Goal: Communication & Community: Answer question/provide support

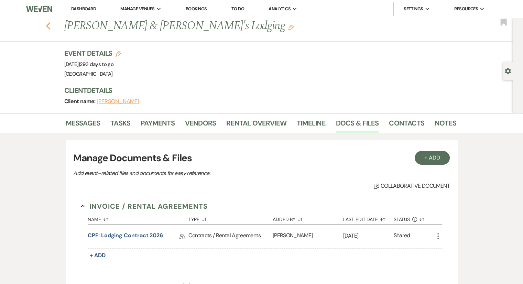
click at [50, 28] on use "button" at bounding box center [48, 26] width 4 height 8
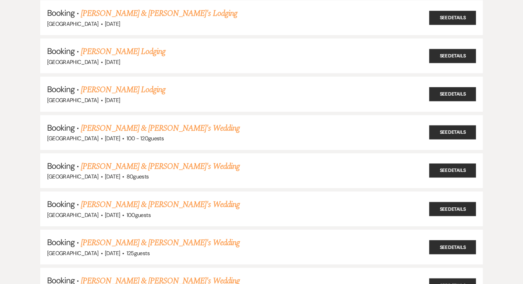
scroll to position [2419, 0]
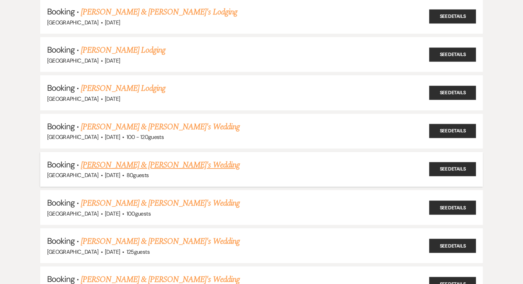
click at [115, 159] on link "[PERSON_NAME] & [PERSON_NAME]'s Wedding" at bounding box center [160, 165] width 159 height 12
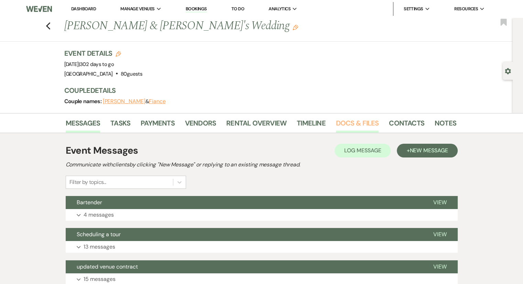
click at [349, 123] on link "Docs & Files" at bounding box center [357, 125] width 43 height 15
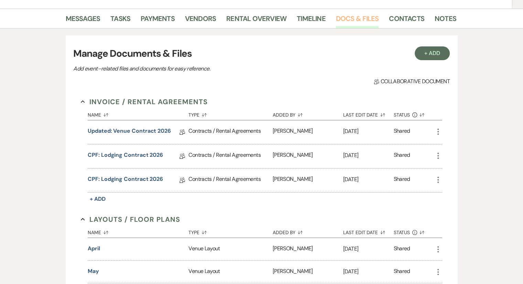
scroll to position [108, 0]
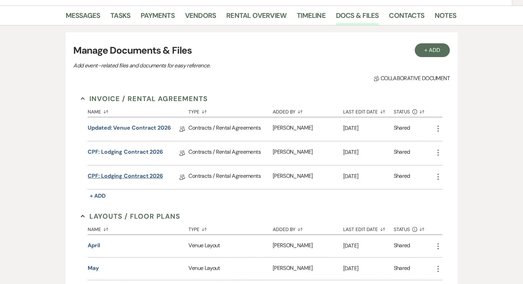
click at [139, 177] on link "CPF: Lodging Contract 2026" at bounding box center [125, 177] width 75 height 11
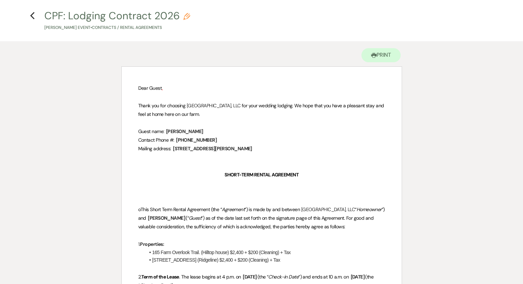
scroll to position [30, 0]
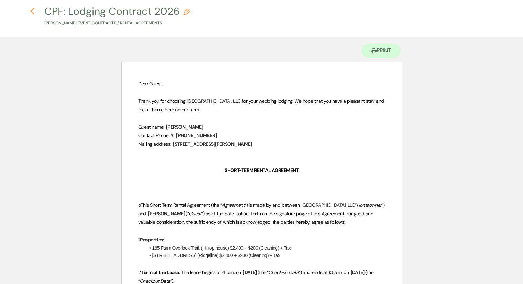
click at [32, 14] on icon "Previous" at bounding box center [32, 11] width 5 height 8
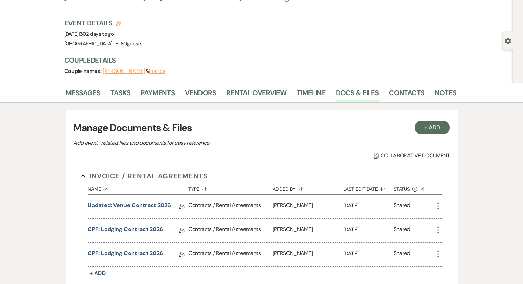
scroll to position [108, 0]
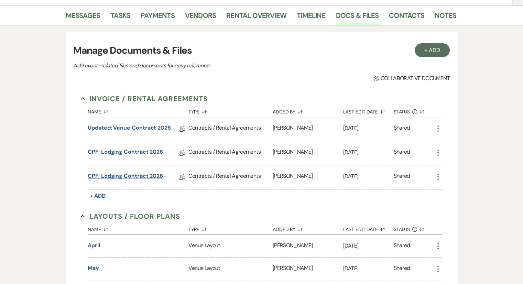
click at [138, 176] on link "CPF: Lodging Contract 2026" at bounding box center [125, 177] width 75 height 11
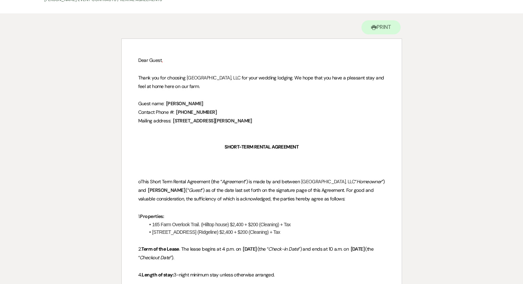
scroll to position [58, 0]
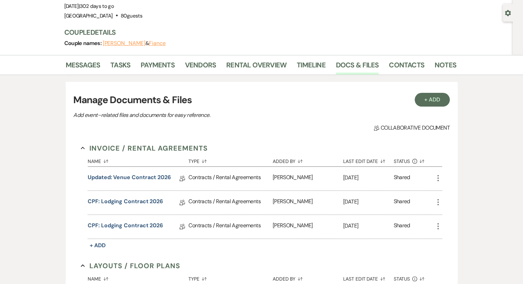
scroll to position [108, 0]
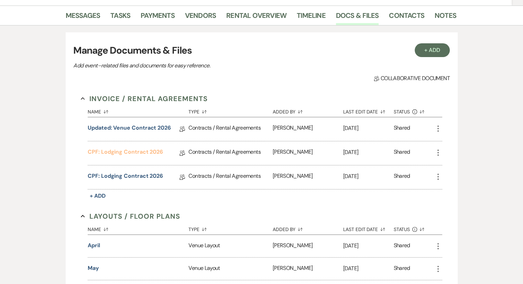
drag, startPoint x: 139, startPoint y: 154, endPoint x: 139, endPoint y: 149, distance: 5.2
click at [139, 149] on link "CPF: Lodging Contract 2026" at bounding box center [125, 153] width 75 height 11
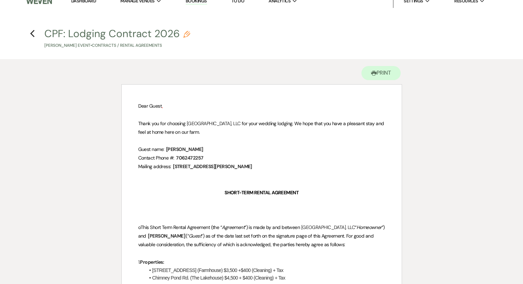
scroll to position [9, 0]
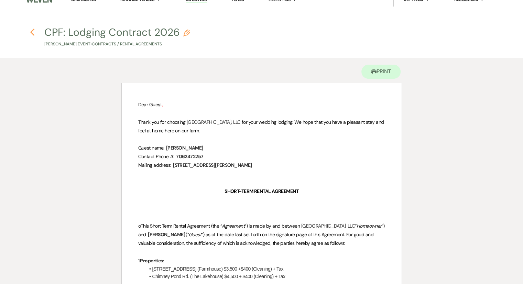
click at [32, 36] on icon "Previous" at bounding box center [32, 32] width 5 height 8
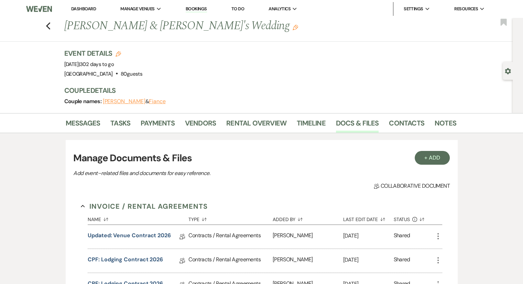
click at [56, 29] on div "Previous [PERSON_NAME] & [PERSON_NAME]'s Wedding Edit Bookmark" at bounding box center [255, 30] width 516 height 24
click at [55, 31] on div "Previous [PERSON_NAME] & [PERSON_NAME]'s Wedding Edit Bookmark" at bounding box center [255, 30] width 516 height 24
click at [50, 28] on use "button" at bounding box center [48, 26] width 4 height 8
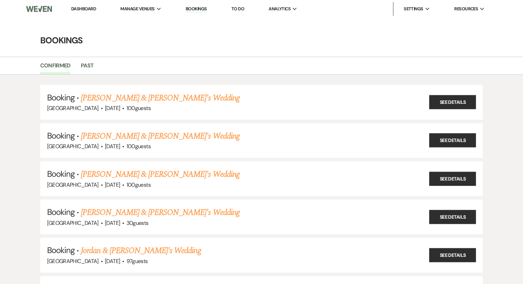
scroll to position [2419, 0]
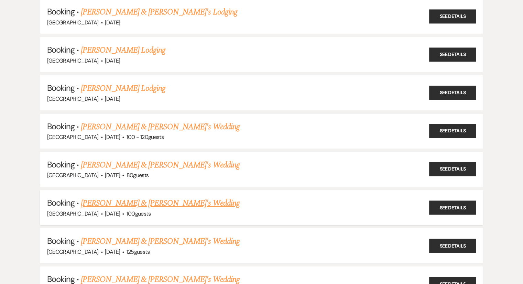
click at [131, 197] on link "[PERSON_NAME] & [PERSON_NAME]'s Wedding" at bounding box center [160, 203] width 159 height 12
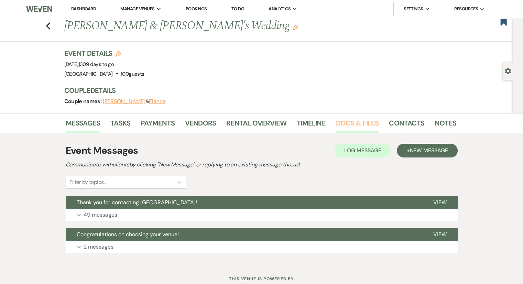
click at [360, 124] on link "Docs & Files" at bounding box center [357, 125] width 43 height 15
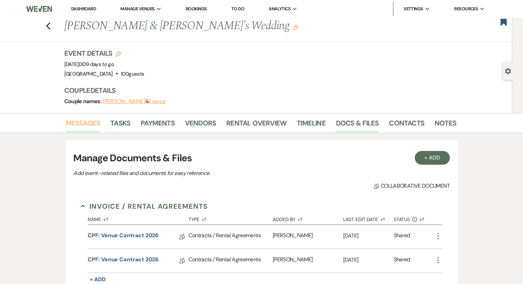
click at [85, 118] on link "Messages" at bounding box center [83, 125] width 35 height 15
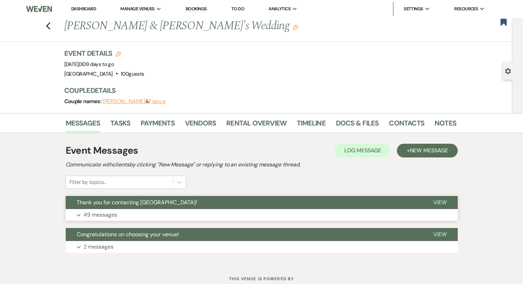
click at [103, 215] on p "49 messages" at bounding box center [101, 214] width 34 height 9
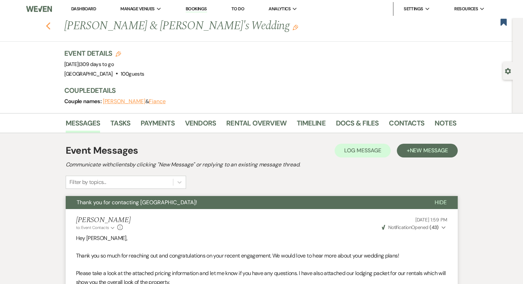
click at [51, 26] on icon "Previous" at bounding box center [48, 26] width 5 height 8
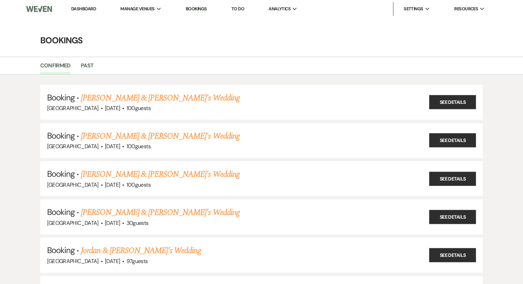
scroll to position [2419, 0]
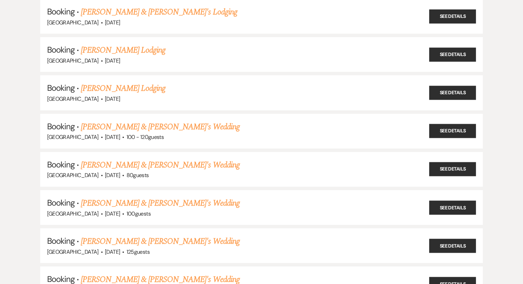
click at [53, 44] on span "Booking" at bounding box center [61, 49] width 28 height 11
click at [117, 197] on link "[PERSON_NAME] & [PERSON_NAME]'s Wedding" at bounding box center [160, 203] width 159 height 12
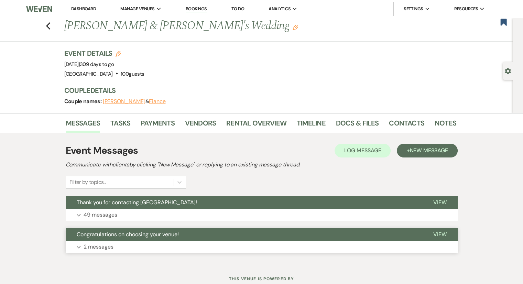
click at [96, 245] on p "2 messages" at bounding box center [99, 246] width 30 height 9
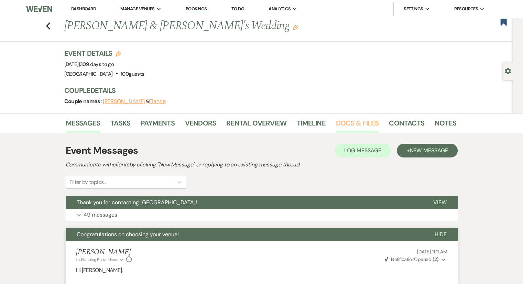
click at [354, 121] on link "Docs & Files" at bounding box center [357, 125] width 43 height 15
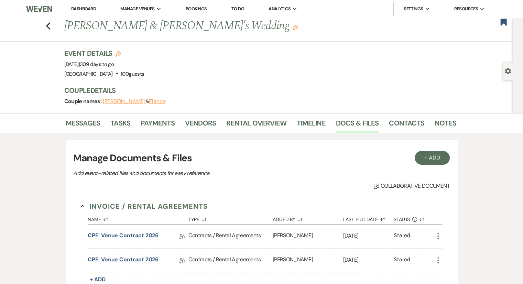
click at [145, 259] on link "CPF: Venue Contract 2026" at bounding box center [123, 261] width 71 height 11
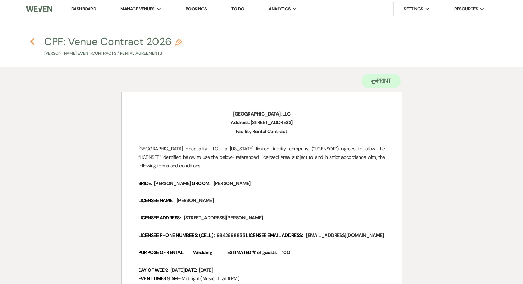
click at [32, 39] on icon "Previous" at bounding box center [32, 41] width 5 height 8
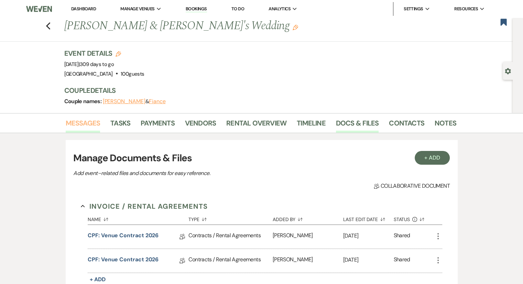
click at [91, 122] on link "Messages" at bounding box center [83, 125] width 35 height 15
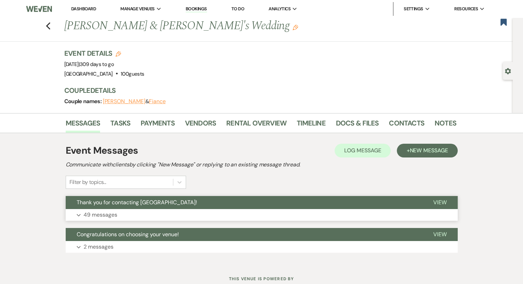
click at [107, 213] on p "49 messages" at bounding box center [101, 214] width 34 height 9
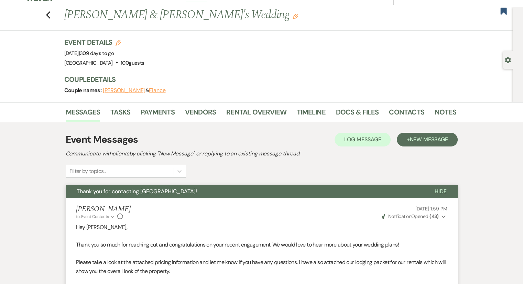
scroll to position [1, 0]
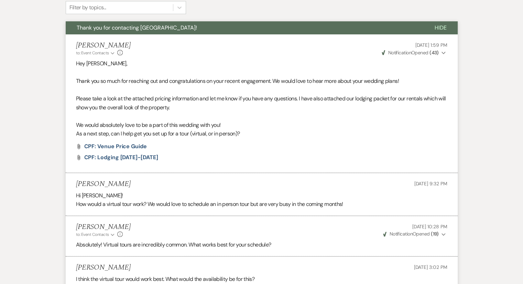
scroll to position [0, 0]
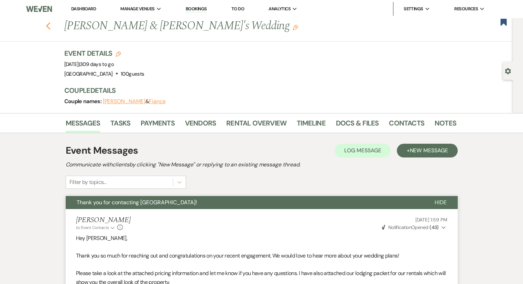
click at [50, 29] on use "button" at bounding box center [48, 26] width 4 height 8
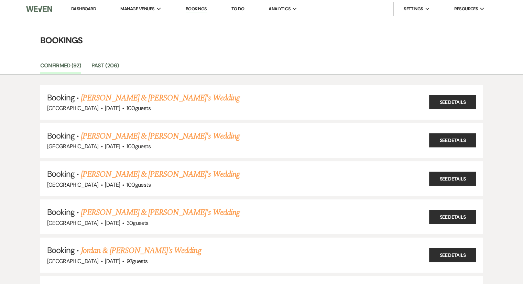
click at [210, 57] on div "Confirmed (92) Past (206)" at bounding box center [261, 66] width 523 height 18
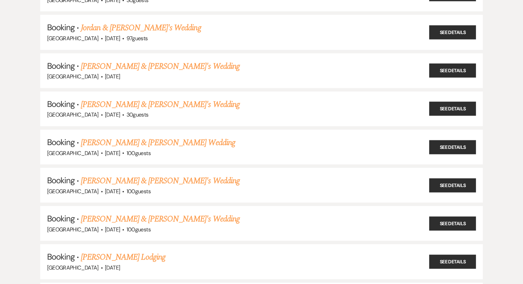
scroll to position [227, 0]
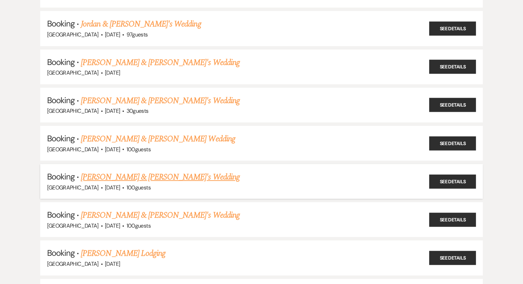
click at [106, 171] on link "[PERSON_NAME] & [PERSON_NAME]'s Wedding" at bounding box center [160, 177] width 159 height 12
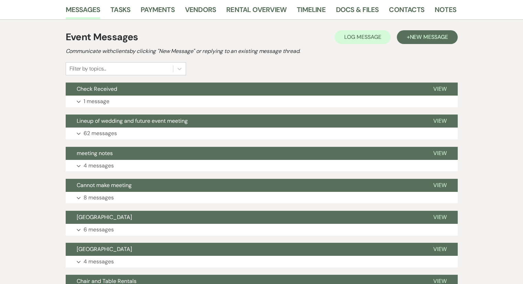
scroll to position [135, 0]
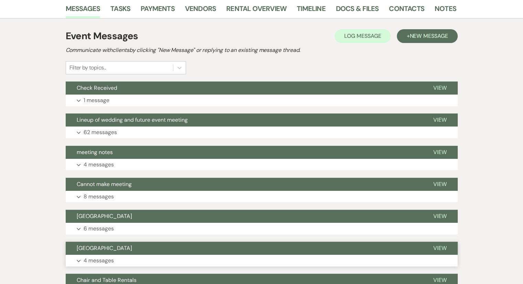
click at [100, 263] on p "4 messages" at bounding box center [99, 260] width 30 height 9
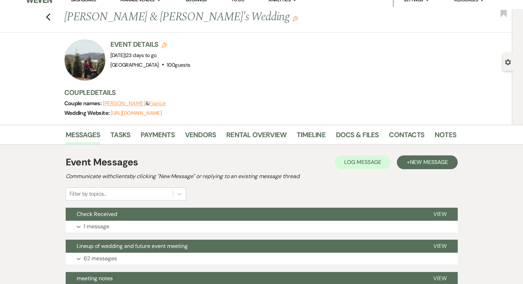
scroll to position [0, 0]
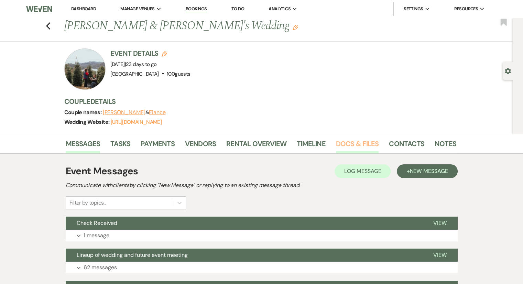
click at [349, 139] on link "Docs & Files" at bounding box center [357, 145] width 43 height 15
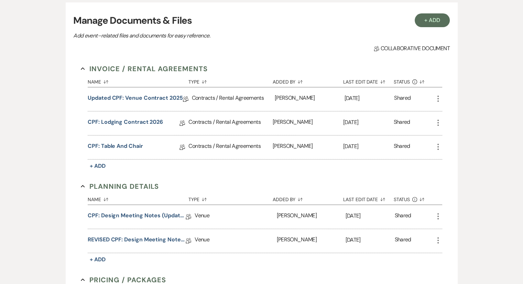
scroll to position [160, 0]
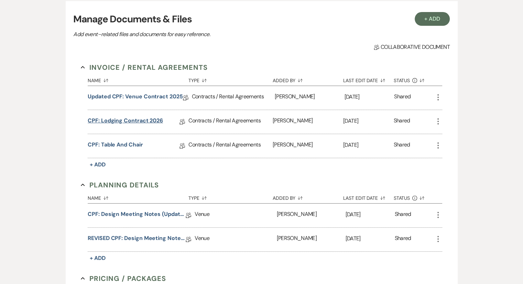
click at [129, 123] on link "CPF: Lodging Contract 2026" at bounding box center [125, 122] width 75 height 11
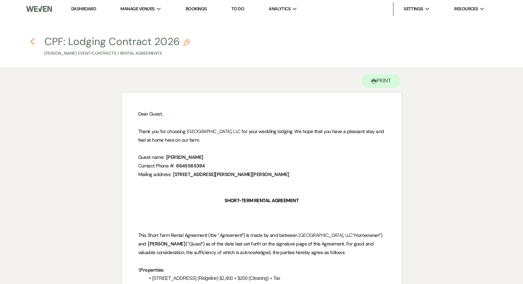
click at [33, 44] on use "button" at bounding box center [32, 42] width 4 height 8
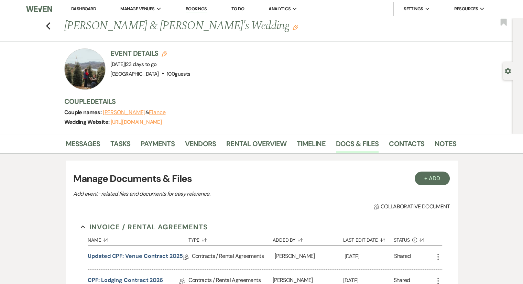
scroll to position [160, 0]
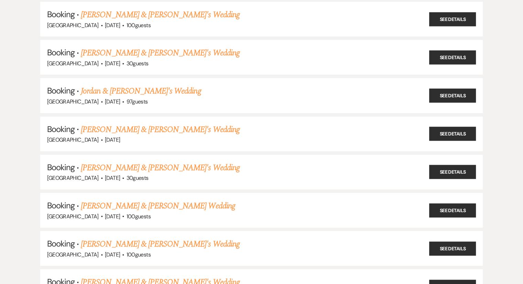
scroll to position [227, 0]
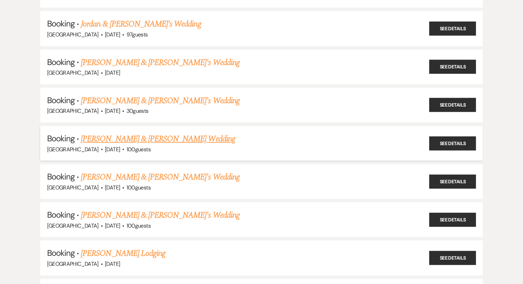
click at [111, 137] on link "[PERSON_NAME] & [PERSON_NAME] Wedding" at bounding box center [158, 139] width 154 height 12
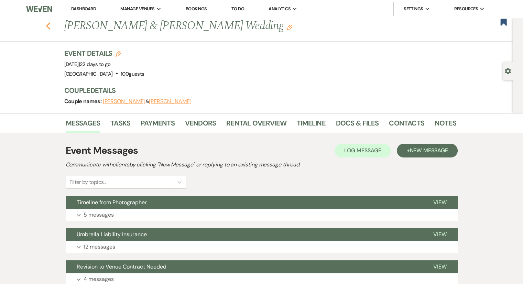
click at [50, 28] on use "button" at bounding box center [48, 26] width 4 height 8
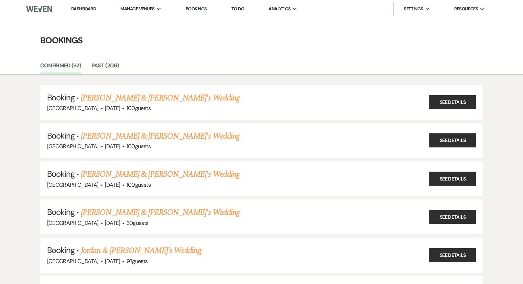
click at [84, 7] on link "Dashboard" at bounding box center [83, 9] width 25 height 6
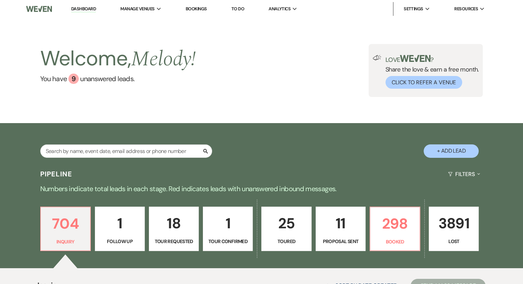
click at [342, 239] on p "Proposal Sent" at bounding box center [340, 242] width 41 height 8
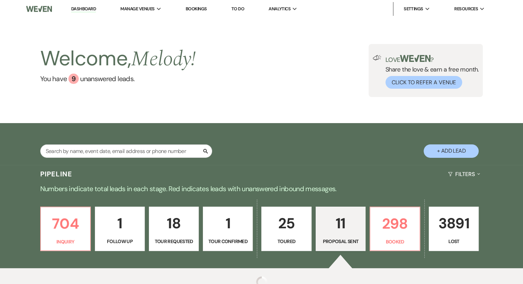
select select "6"
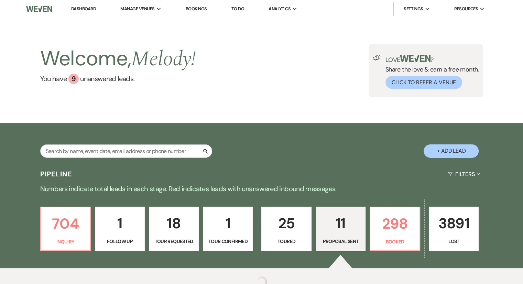
select select "6"
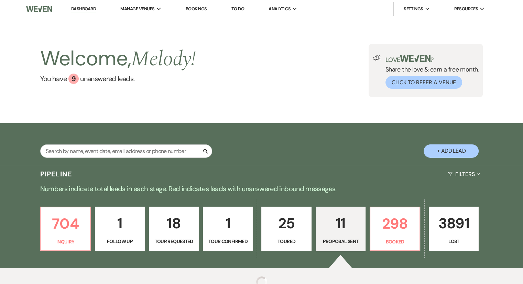
select select "6"
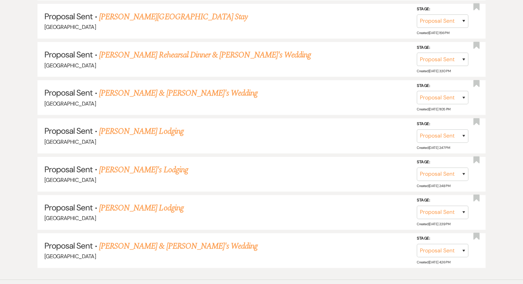
scroll to position [503, 0]
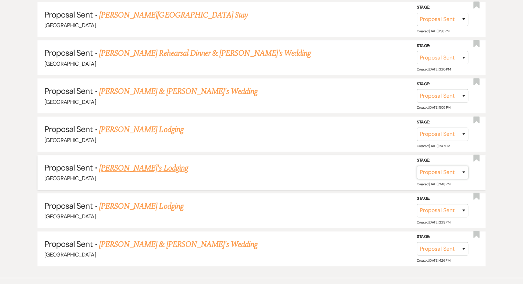
click at [444, 170] on select "Inquiry Follow Up Tour Requested Tour Confirmed Toured Proposal Sent Booked Lost" at bounding box center [443, 172] width 52 height 13
select select "8"
click at [417, 166] on select "Inquiry Follow Up Tour Requested Tour Confirmed Toured Proposal Sent Booked Lost" at bounding box center [443, 172] width 52 height 13
click at [355, 172] on select "Booked Elsewhere Budget Date Unavailable No Response Not a Good Match Capacity …" at bounding box center [345, 172] width 59 height 13
select select "5"
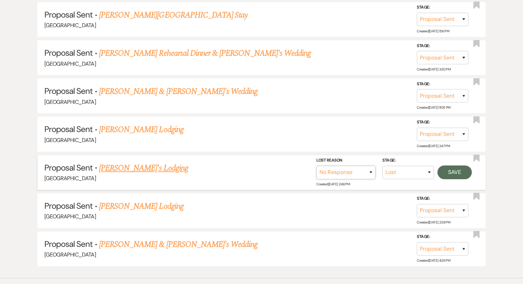
click at [316, 166] on select "Booked Elsewhere Budget Date Unavailable No Response Not a Good Match Capacity …" at bounding box center [345, 172] width 59 height 13
click at [449, 170] on button "Save" at bounding box center [454, 172] width 34 height 14
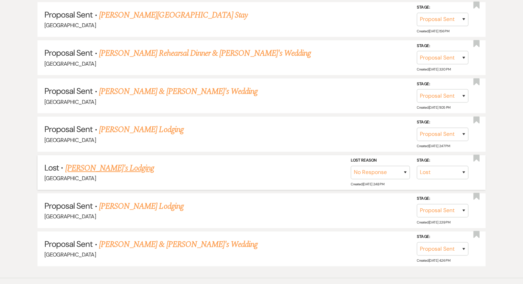
scroll to position [499, 0]
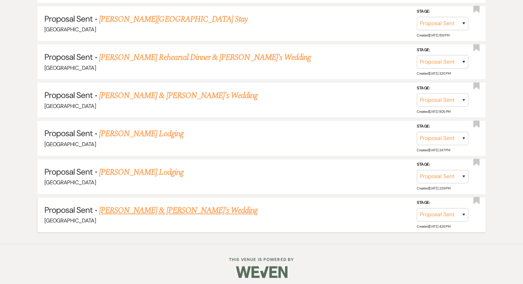
click at [148, 207] on link "[PERSON_NAME] & [PERSON_NAME]'s Wedding" at bounding box center [178, 210] width 159 height 12
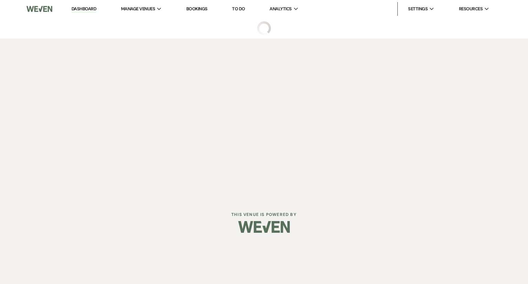
select select "6"
select select "8"
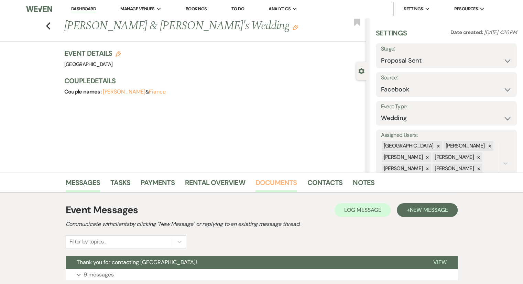
click at [287, 181] on link "Documents" at bounding box center [277, 184] width 42 height 15
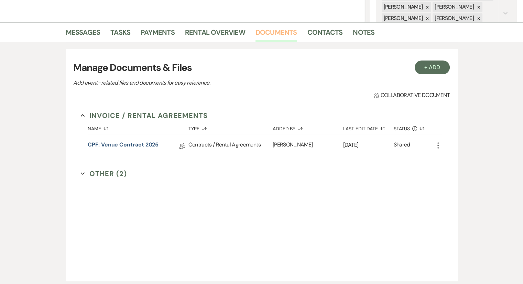
scroll to position [198, 0]
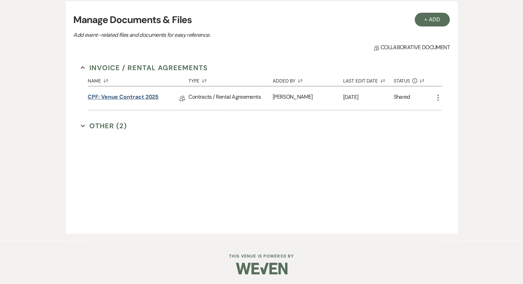
click at [107, 98] on link "CPF: Venue Contract 2025" at bounding box center [123, 98] width 71 height 11
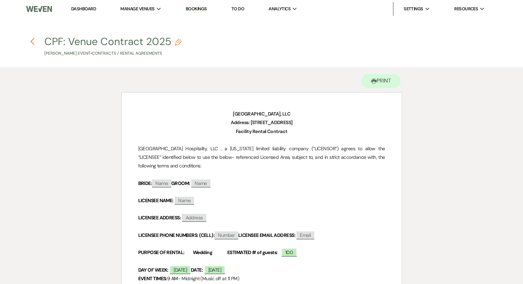
click at [34, 38] on use "button" at bounding box center [32, 42] width 4 height 8
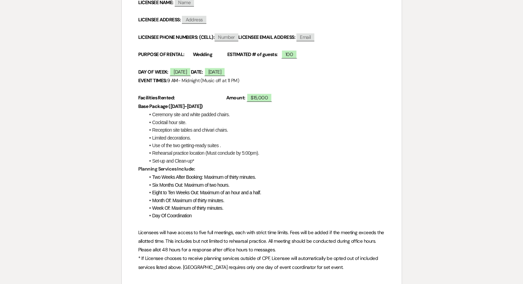
select select "6"
select select "8"
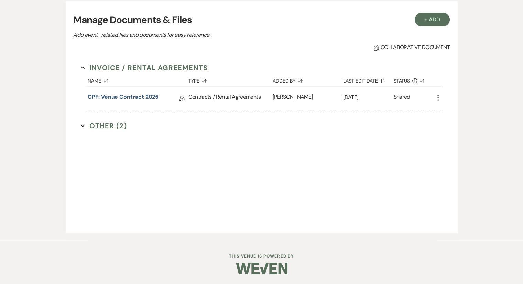
click at [103, 127] on button "Other (2) Expand" at bounding box center [104, 126] width 46 height 10
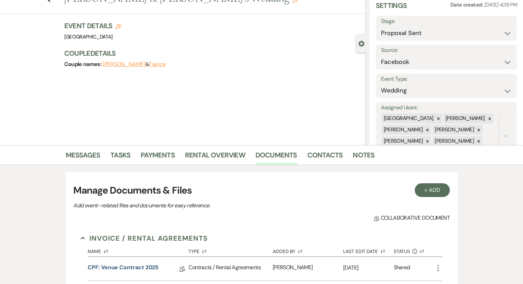
scroll to position [0, 0]
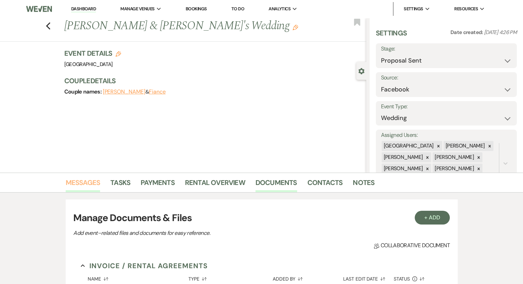
click at [85, 183] on link "Messages" at bounding box center [83, 184] width 35 height 15
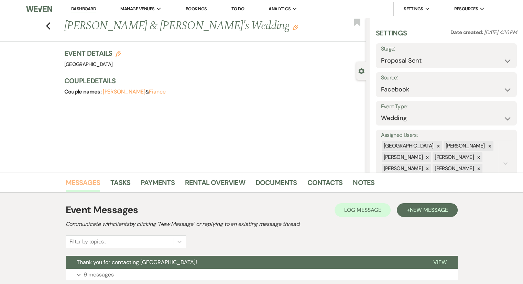
scroll to position [51, 0]
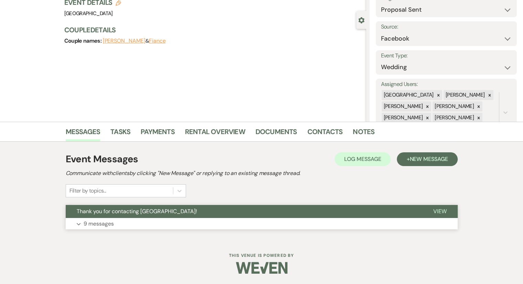
click at [102, 226] on p "9 messages" at bounding box center [99, 223] width 30 height 9
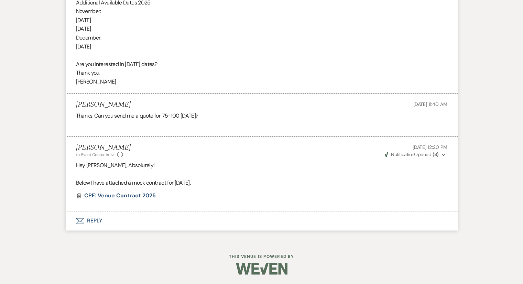
scroll to position [1031, 0]
click at [106, 197] on span "CPF: Venue Contract 2025" at bounding box center [120, 195] width 72 height 7
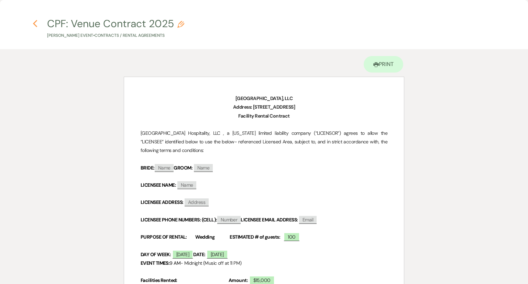
click at [34, 23] on use "button" at bounding box center [35, 24] width 4 height 8
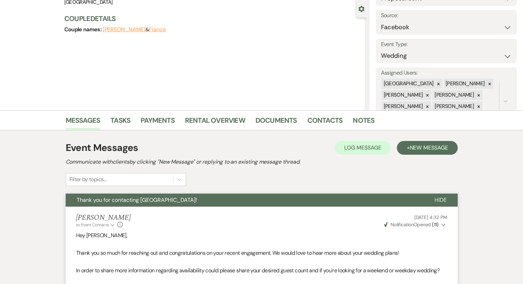
scroll to position [0, 0]
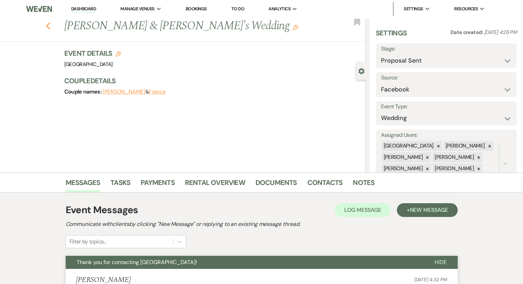
click at [48, 28] on icon "Previous" at bounding box center [48, 26] width 5 height 8
select select "6"
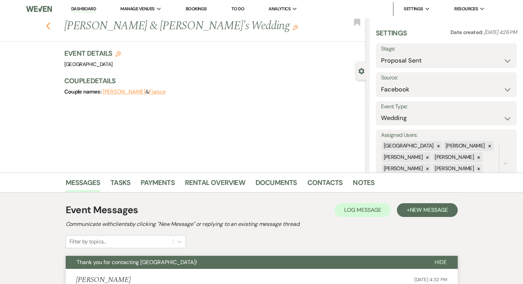
select select "6"
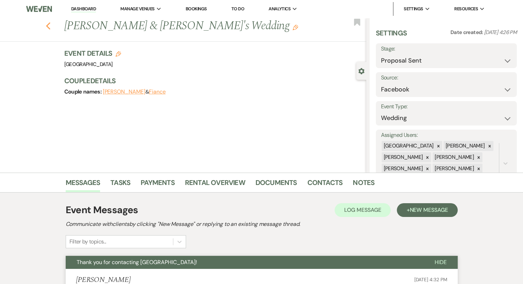
select select "6"
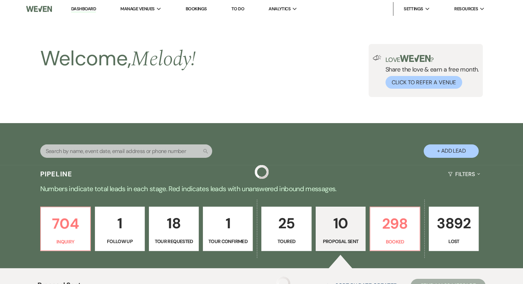
scroll to position [499, 0]
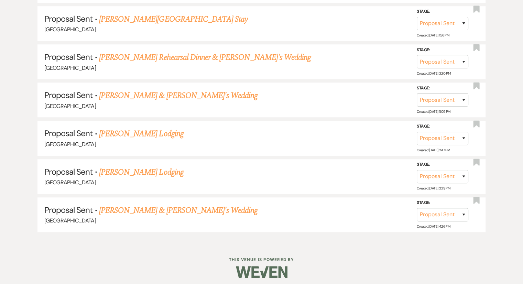
select select "6"
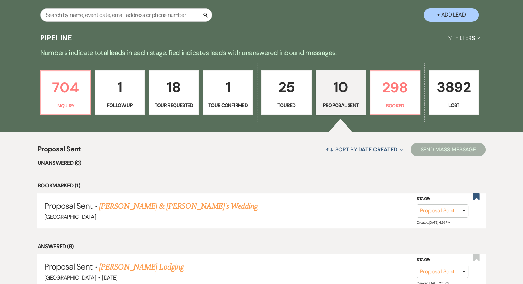
scroll to position [0, 0]
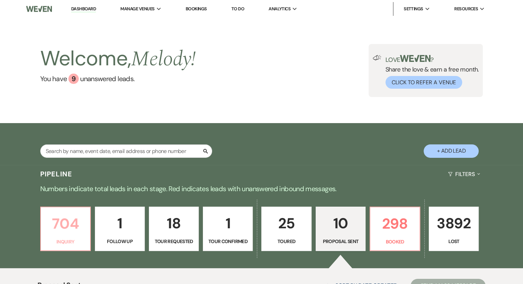
click at [75, 231] on p "704" at bounding box center [65, 223] width 41 height 23
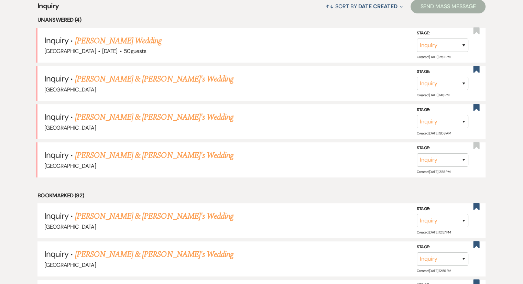
scroll to position [291, 0]
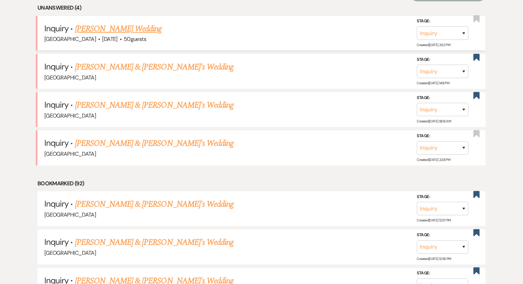
click at [115, 29] on link "[PERSON_NAME] Wedding" at bounding box center [118, 29] width 87 height 12
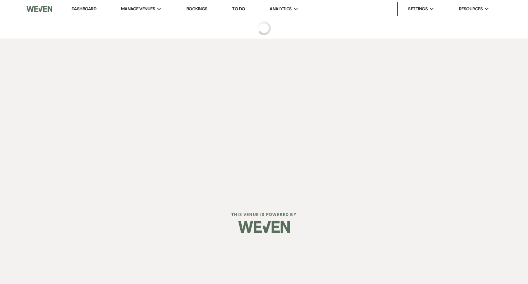
select select "1"
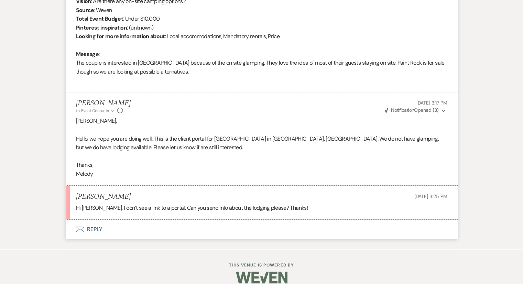
scroll to position [341, 0]
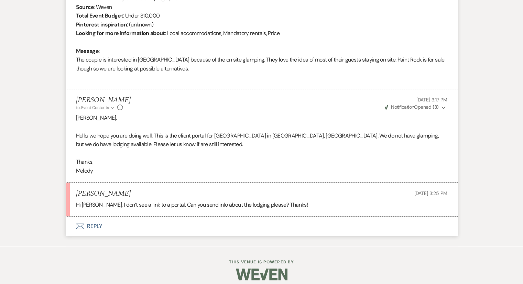
click at [83, 228] on icon "Envelope" at bounding box center [80, 227] width 8 height 6
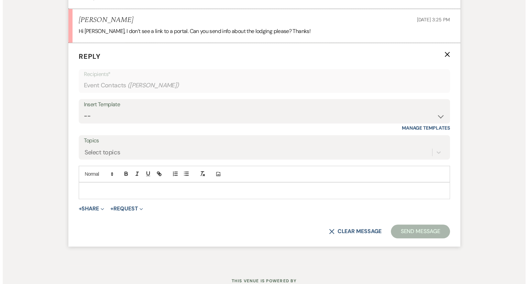
scroll to position [517, 0]
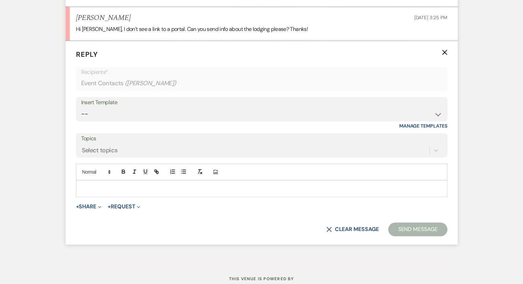
click at [80, 187] on div at bounding box center [261, 189] width 371 height 16
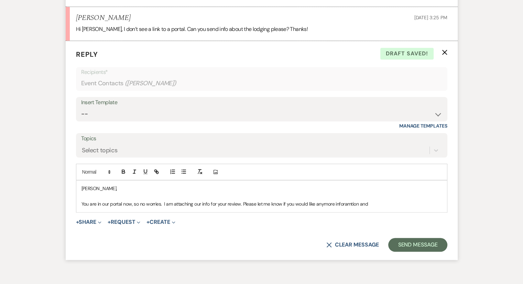
click at [346, 202] on p "You are in our portal now, so no worries. I am attaching our info for your revi…" at bounding box center [262, 204] width 360 height 8
click at [375, 200] on p "You are in our portal now, so no worries. I am attaching our info for your revi…" at bounding box center [262, 204] width 360 height 8
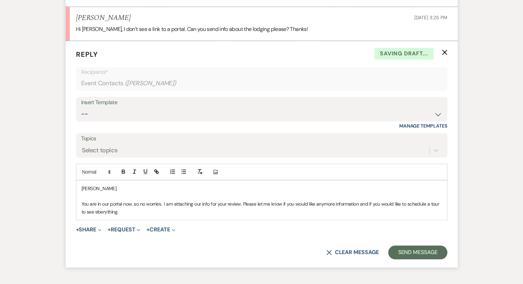
click at [107, 210] on p "You are in our portal now, so no worries. I am attaching our info for your revi…" at bounding box center [262, 207] width 360 height 15
click at [137, 215] on div "[PERSON_NAME], You are in our portal now, so no worries. I am attaching our inf…" at bounding box center [261, 200] width 371 height 39
click at [76, 229] on span "+" at bounding box center [77, 230] width 3 height 6
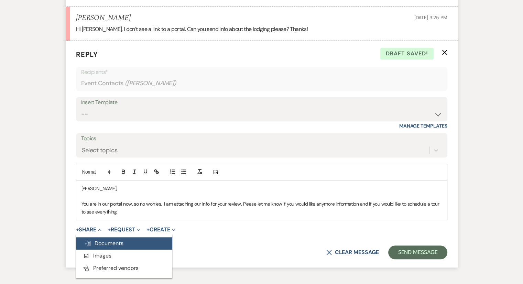
click at [92, 244] on span "Doc Upload Documents" at bounding box center [103, 243] width 39 height 7
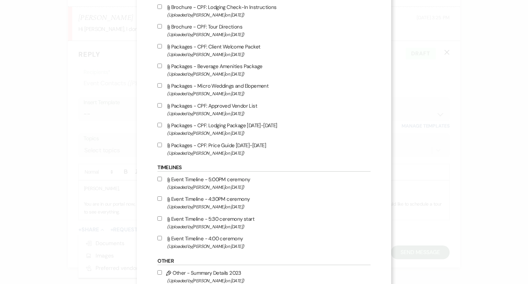
scroll to position [706, 0]
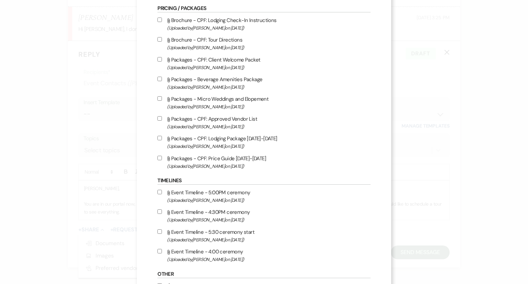
click at [161, 140] on input "Attach File Packages - CPF: Lodging Package [DATE]-[DATE] (Uploaded by [PERSON_…" at bounding box center [160, 138] width 4 height 4
checkbox input "true"
click at [160, 160] on input "Attach File Packages - CPF: Price Guide [DATE]-[DATE] (Uploaded by [PERSON_NAME…" at bounding box center [160, 158] width 4 height 4
checkbox input "true"
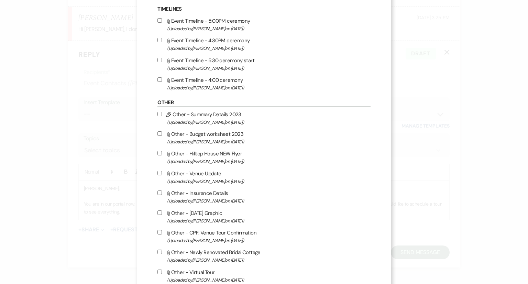
scroll to position [1006, 0]
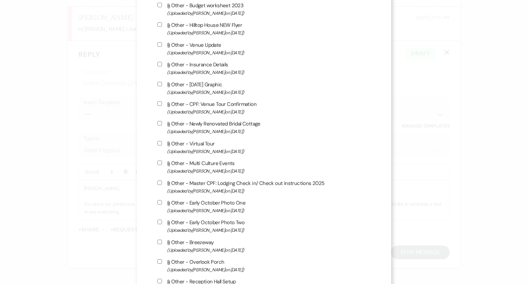
click at [160, 145] on input "Attach File Other - Virtual Tour (Uploaded by [PERSON_NAME] on [DATE] )" at bounding box center [160, 143] width 4 height 4
checkbox input "true"
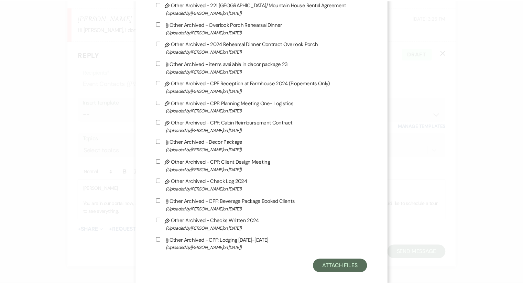
scroll to position [1834, 0]
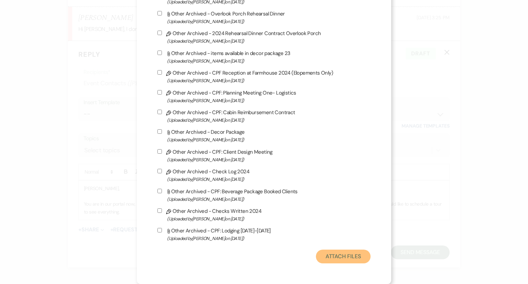
click at [347, 261] on button "Attach Files" at bounding box center [343, 257] width 55 height 14
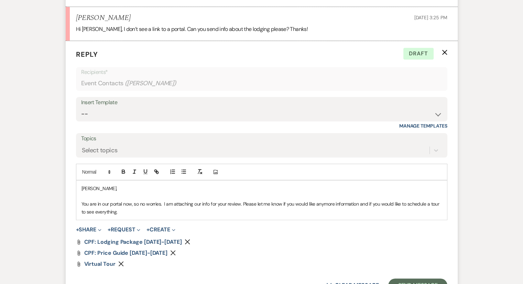
click at [150, 209] on p "You are in our portal now, so no worries. I am attaching our info for your revi…" at bounding box center [262, 207] width 360 height 15
click at [246, 212] on p "You are in our portal now, so no worries. I am attaching our info for your revi…" at bounding box center [262, 207] width 360 height 15
click at [265, 211] on p "You are in our portal now, so no worries. I am attaching our info for your revi…" at bounding box center [262, 207] width 360 height 15
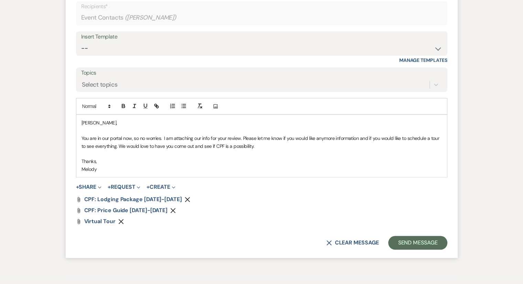
scroll to position [584, 0]
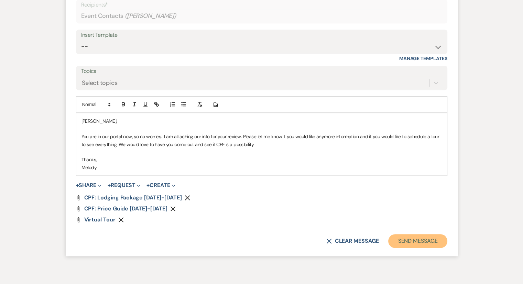
click at [408, 243] on button "Send Message" at bounding box center [417, 241] width 59 height 14
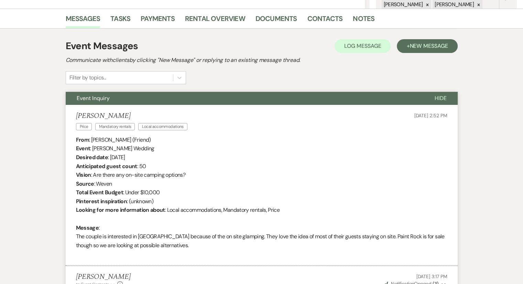
scroll to position [0, 0]
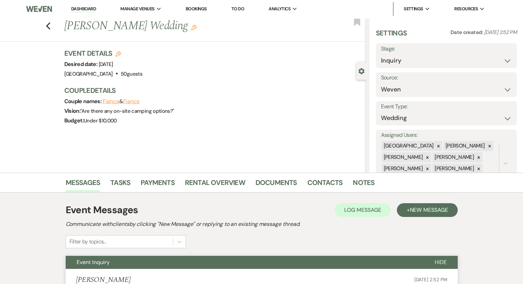
click at [83, 12] on li "Dashboard" at bounding box center [84, 9] width 32 height 14
click at [85, 11] on link "Dashboard" at bounding box center [83, 9] width 25 height 7
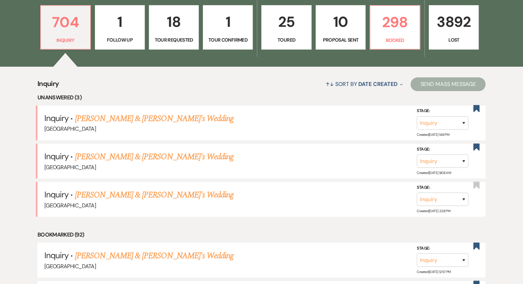
scroll to position [206, 0]
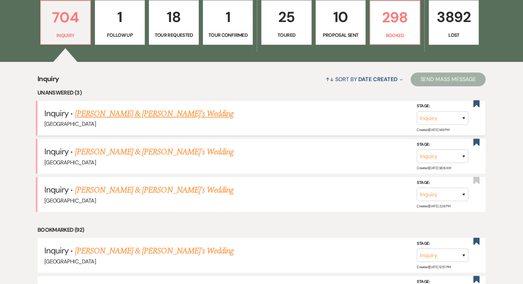
click at [146, 121] on div "[GEOGRAPHIC_DATA]" at bounding box center [261, 124] width 434 height 9
click at [144, 117] on link "[PERSON_NAME] & [PERSON_NAME]'s Wedding" at bounding box center [154, 114] width 159 height 12
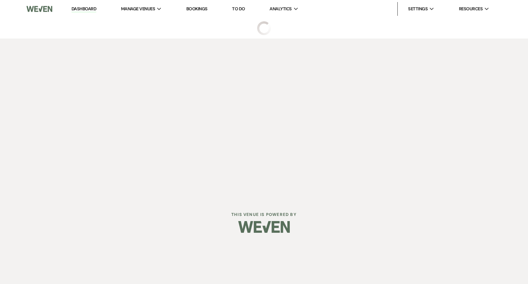
select select "6"
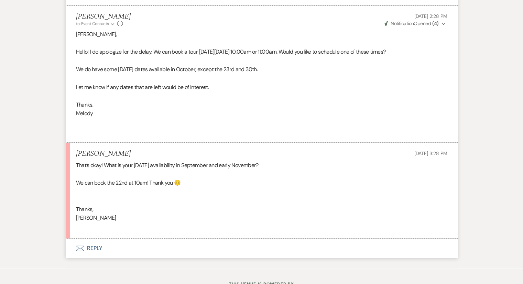
scroll to position [965, 0]
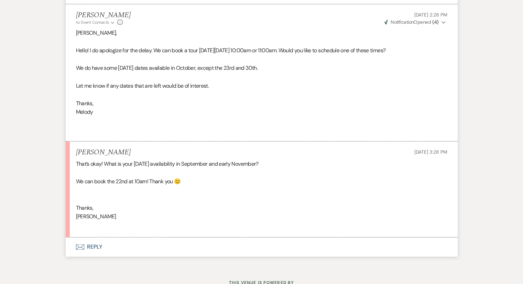
click at [100, 252] on button "Envelope Reply" at bounding box center [262, 246] width 392 height 19
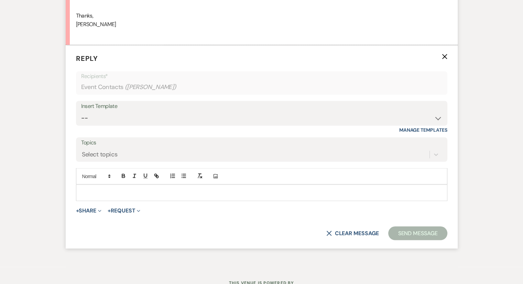
scroll to position [1161, 0]
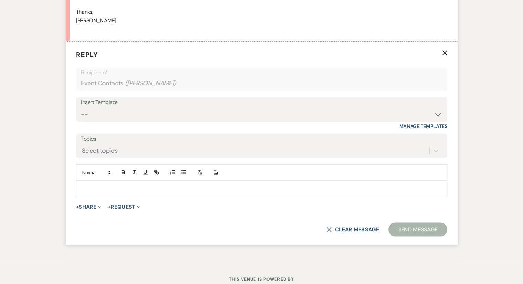
click at [94, 186] on p at bounding box center [262, 189] width 360 height 8
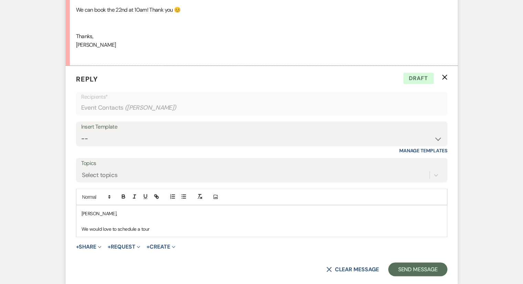
scroll to position [1139, 0]
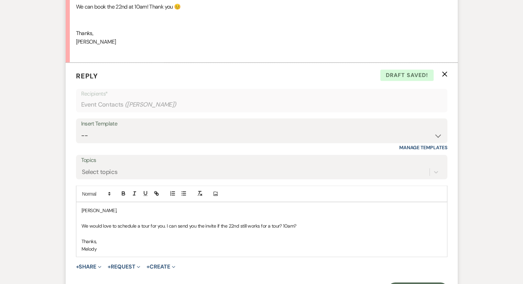
click at [313, 232] on p at bounding box center [262, 233] width 360 height 8
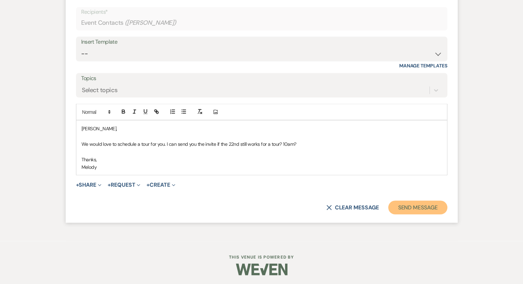
click at [426, 207] on button "Send Message" at bounding box center [417, 208] width 59 height 14
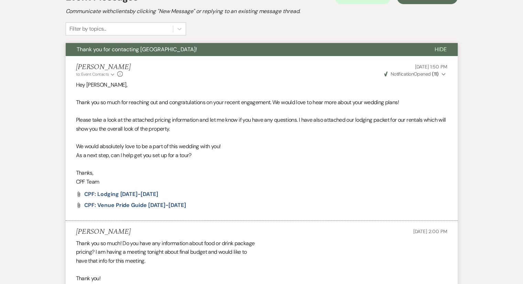
scroll to position [0, 0]
